Goal: Transaction & Acquisition: Purchase product/service

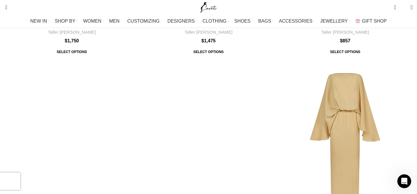
scroll to position [4309, 0]
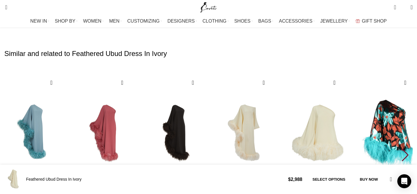
scroll to position [877, 0]
click at [402, 149] on div "Next slide" at bounding box center [406, 155] width 8 height 13
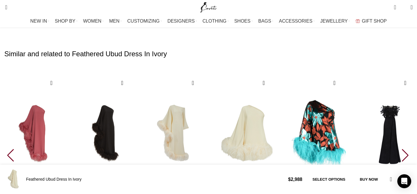
click at [402, 149] on div "Next slide" at bounding box center [406, 155] width 8 height 13
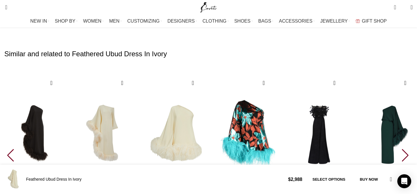
click at [402, 149] on div "Next slide" at bounding box center [406, 155] width 8 height 13
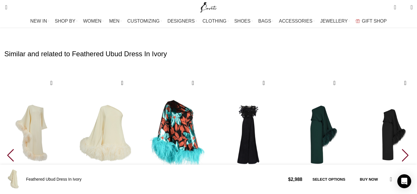
click at [402, 149] on div "Next slide" at bounding box center [406, 155] width 8 height 13
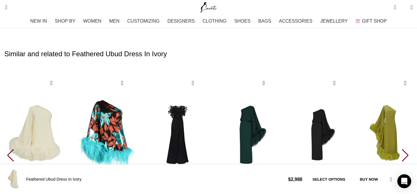
scroll to position [0, 122]
click at [402, 149] on div "Next slide" at bounding box center [406, 155] width 8 height 13
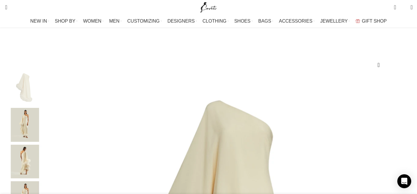
scroll to position [46, 0]
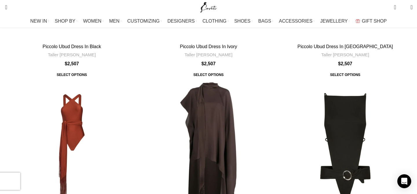
scroll to position [11649, 0]
